Goal: Check status: Check status

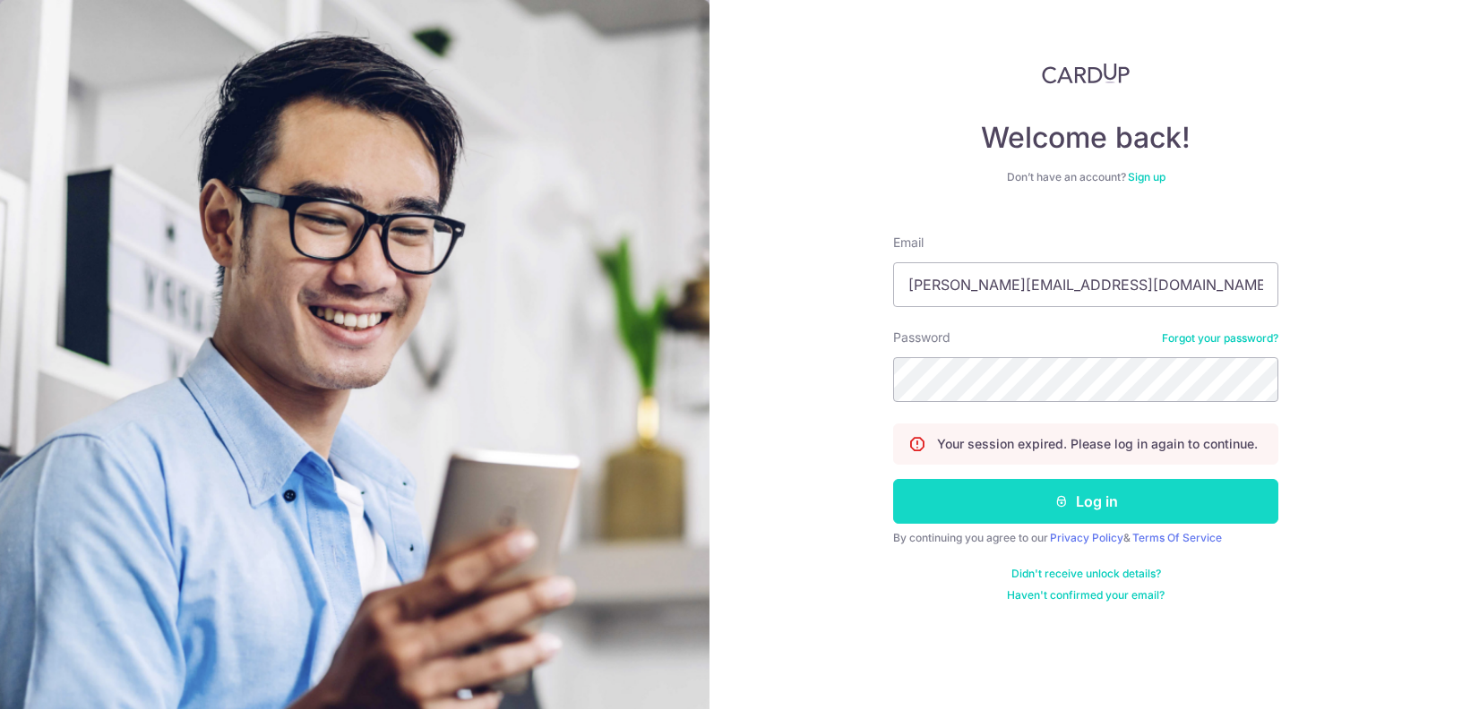
click at [1109, 514] on button "Log in" at bounding box center [1085, 501] width 385 height 45
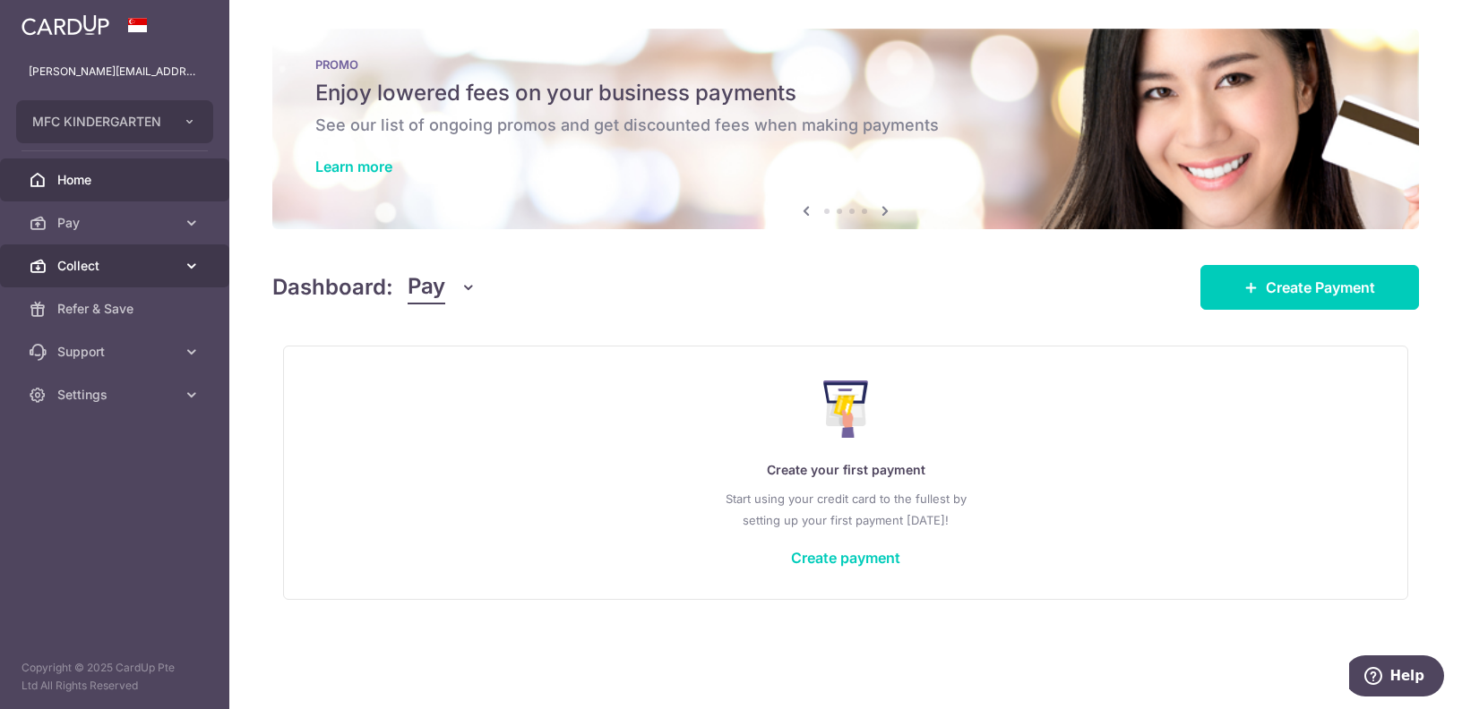
click at [107, 267] on span "Collect" at bounding box center [116, 266] width 118 height 18
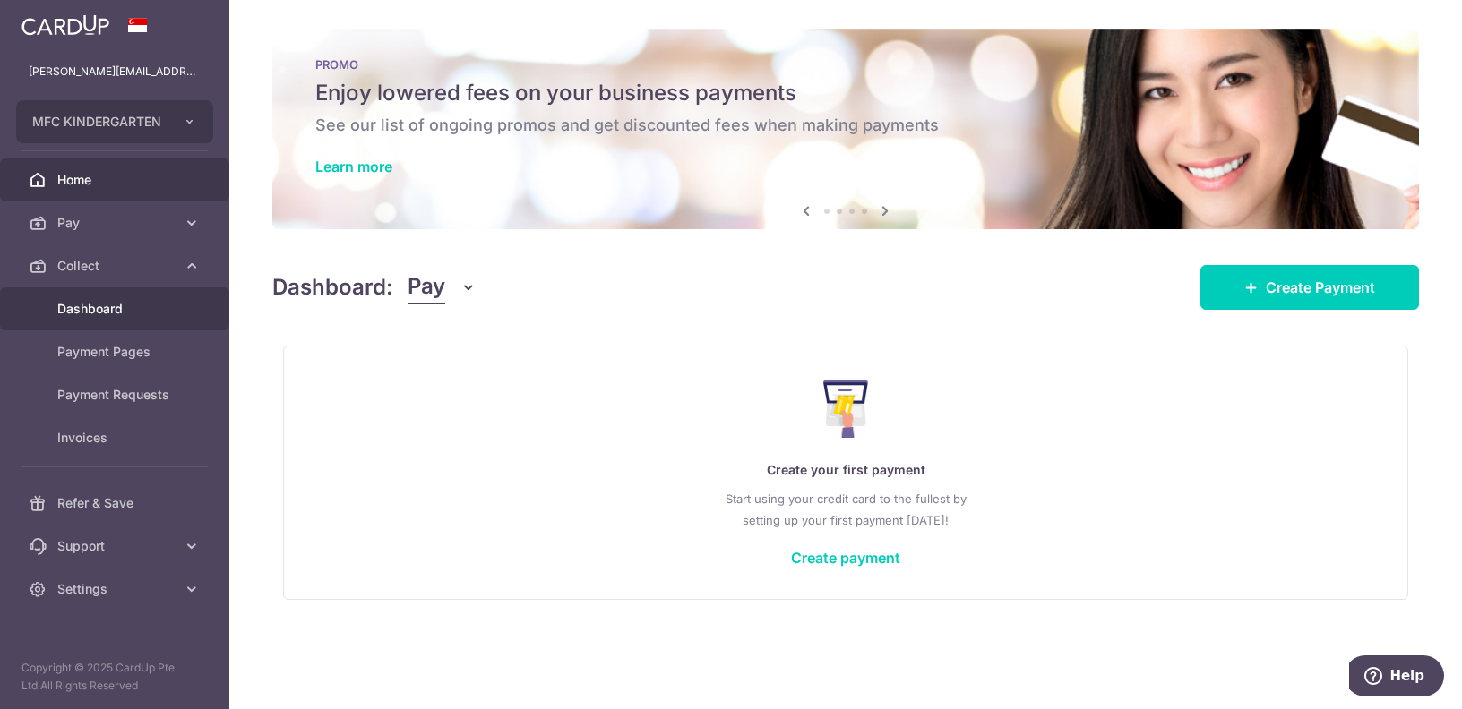
click at [121, 315] on span "Dashboard" at bounding box center [116, 309] width 118 height 18
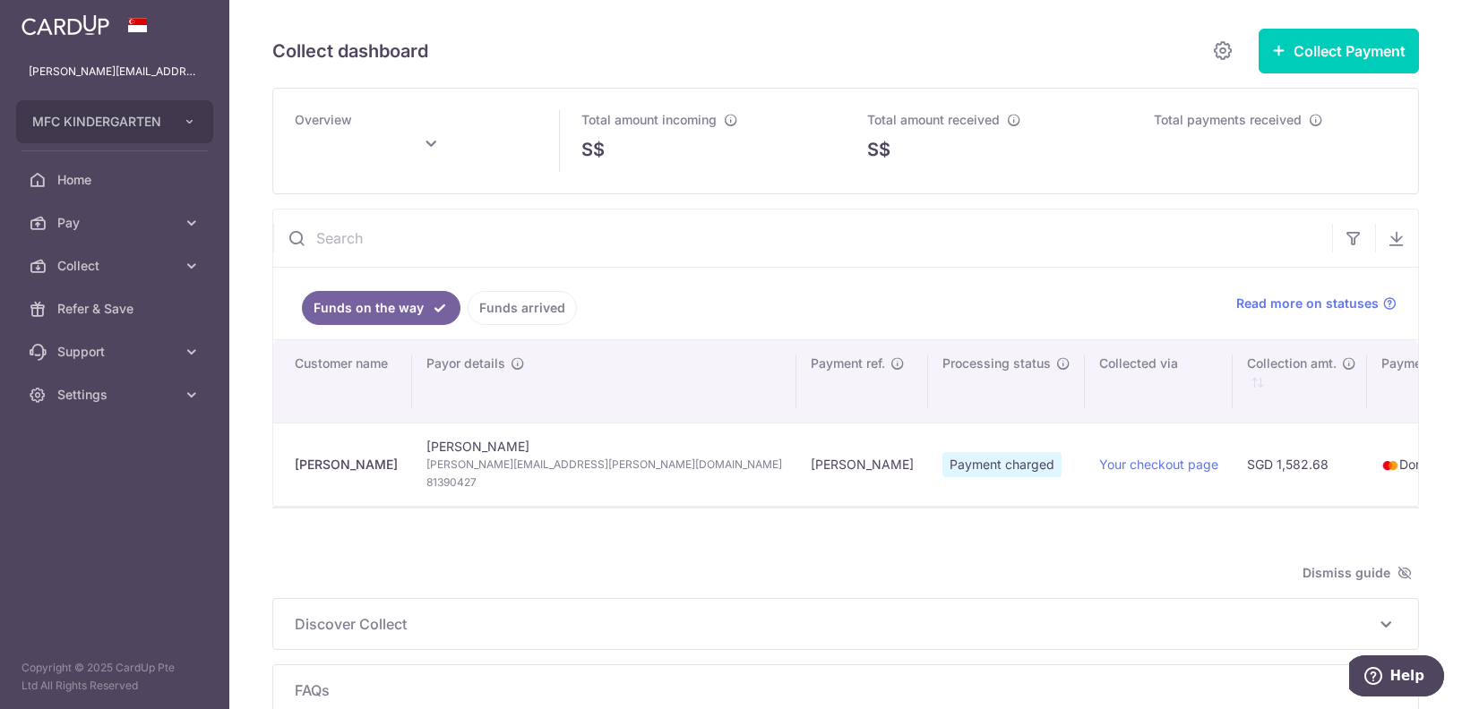
click at [555, 302] on link "Funds arrived" at bounding box center [522, 308] width 109 height 34
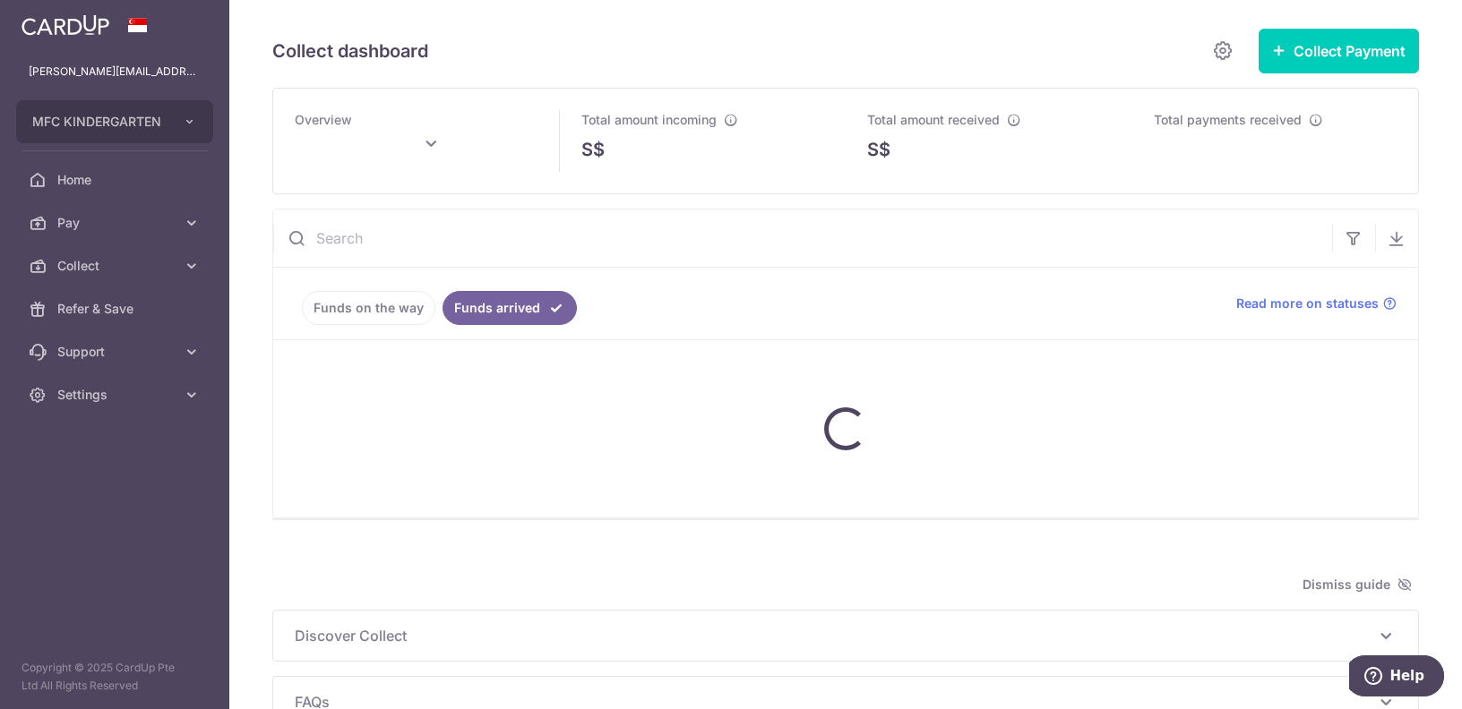
click at [598, 253] on input "text" at bounding box center [802, 238] width 1059 height 57
type input "danyal"
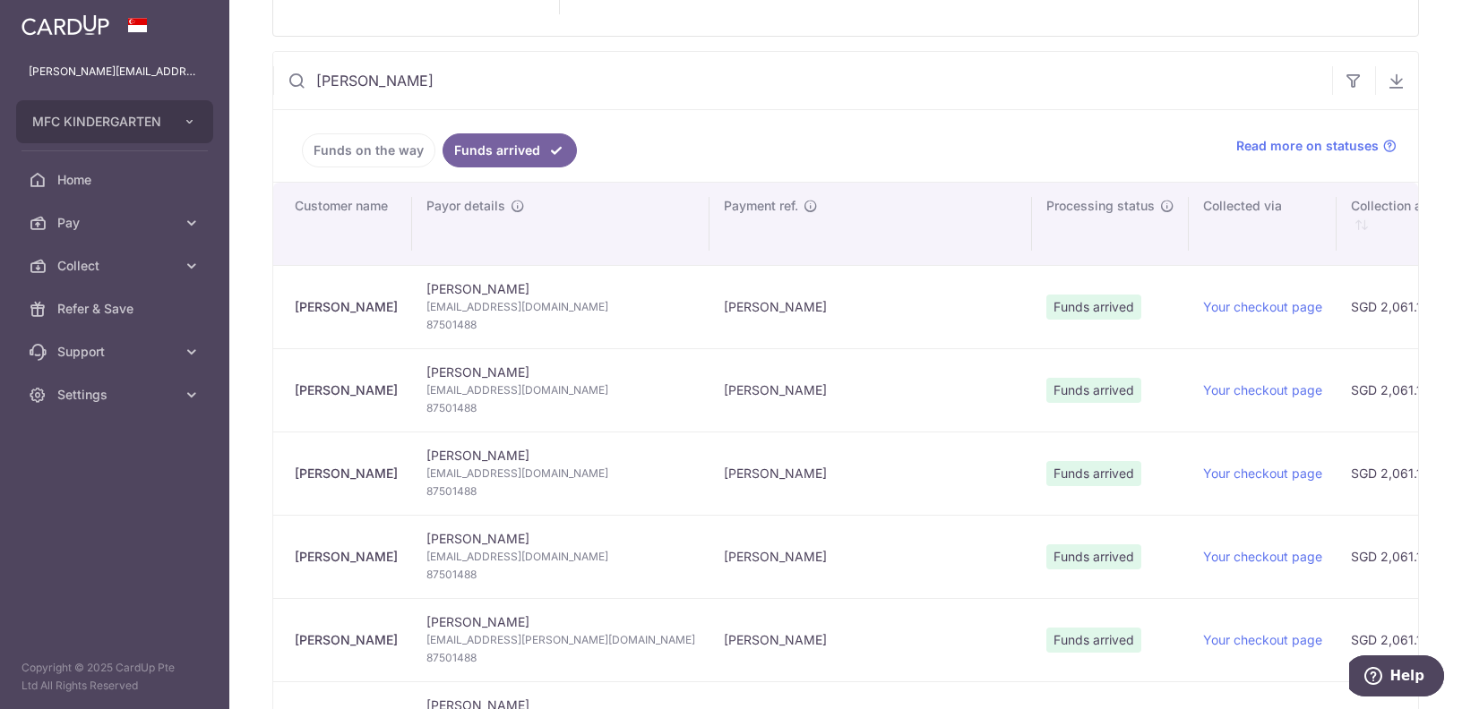
scroll to position [183, 0]
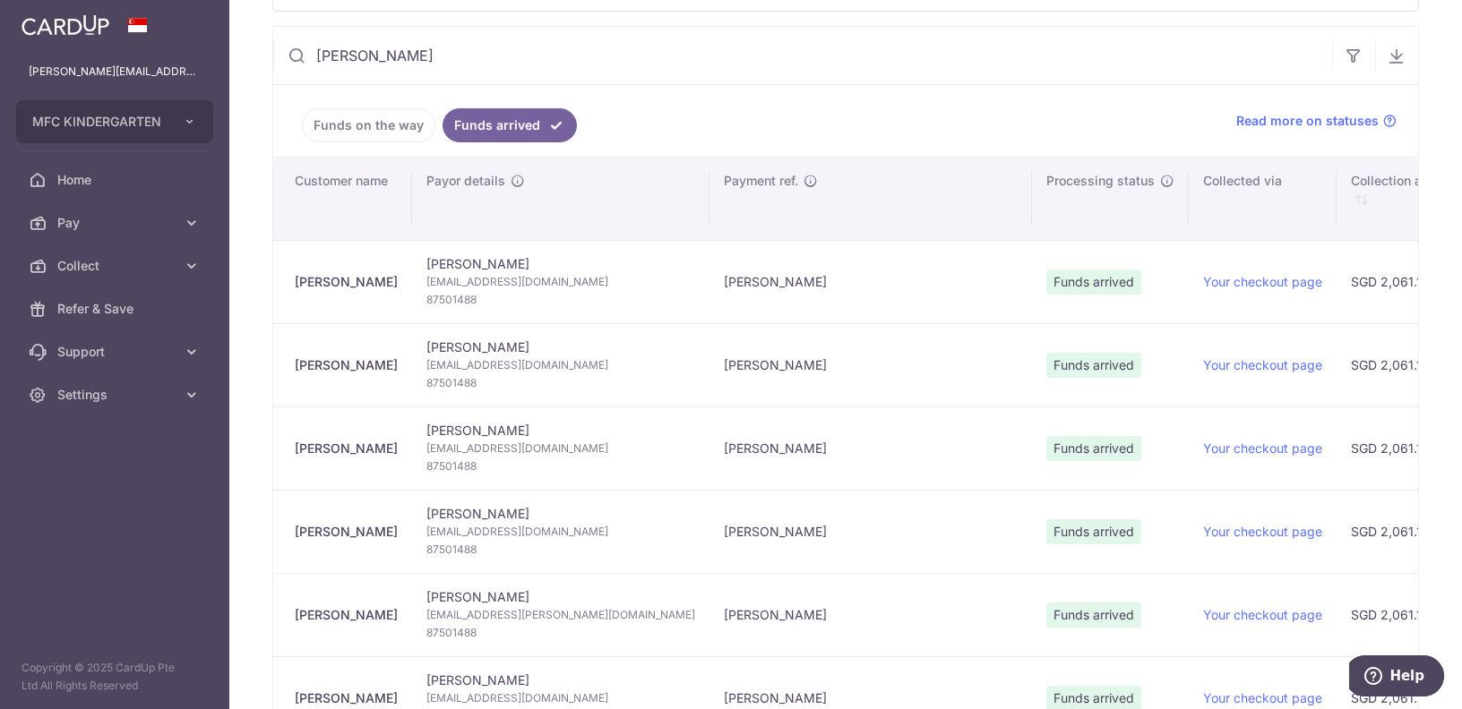
type input "October 2025"
type input "danyal"
